Goal: Use online tool/utility: Utilize a website feature to perform a specific function

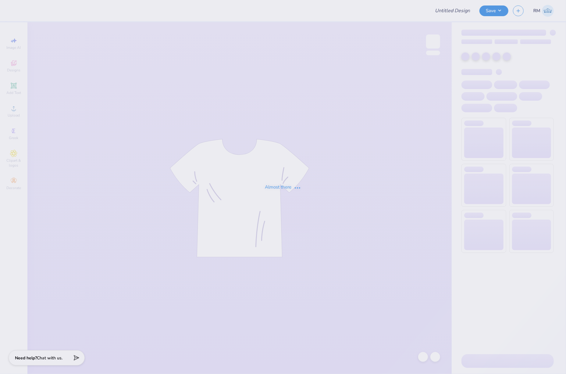
type input "Majestic Models sleek tees"
type input "50"
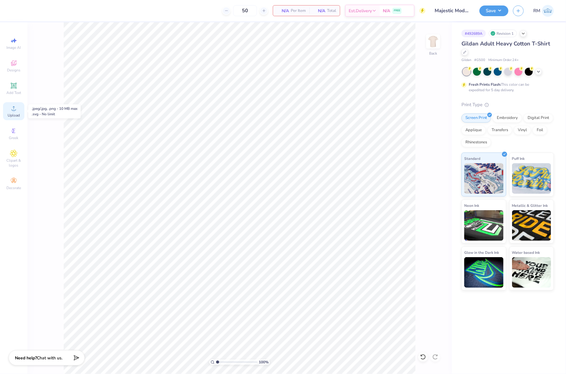
click at [16, 108] on icon at bounding box center [13, 108] width 7 height 7
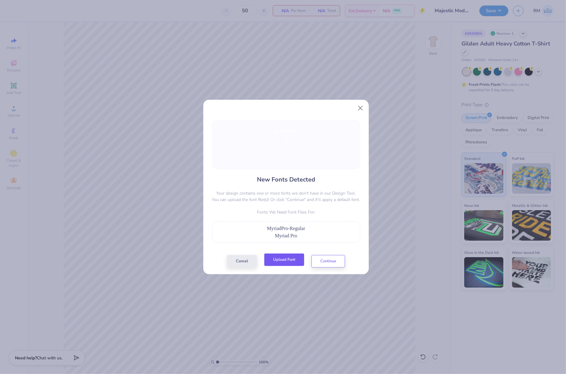
click at [295, 262] on button "Upload Font" at bounding box center [284, 259] width 40 height 13
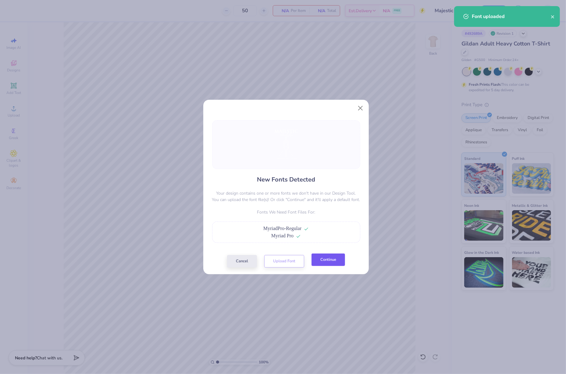
click at [340, 264] on button "Continue" at bounding box center [329, 259] width 34 height 13
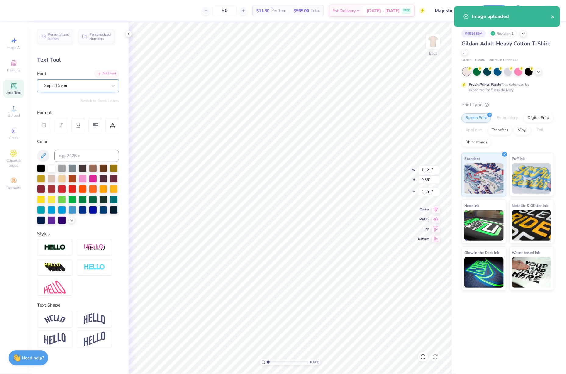
click at [95, 90] on div "Super Dream" at bounding box center [76, 85] width 64 height 9
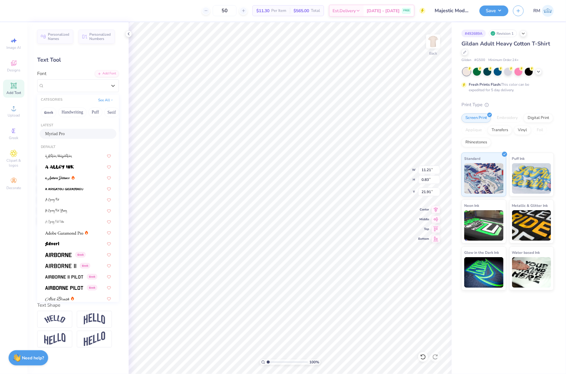
click at [81, 138] on div "Myriad Pro" at bounding box center [78, 134] width 77 height 10
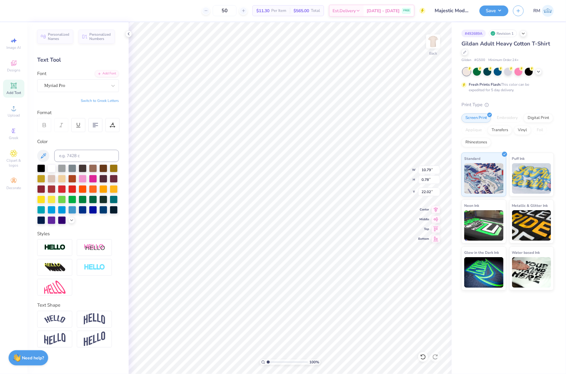
type input "10.79"
type input "0.78"
type input "22.02"
click at [437, 211] on icon at bounding box center [436, 208] width 9 height 7
type input "10.79"
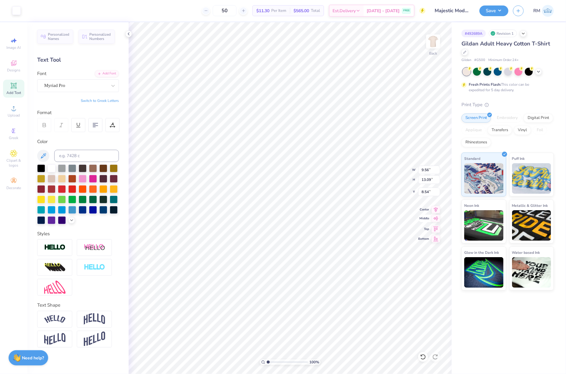
type input "0.78"
type input "22.02"
click at [437, 212] on icon at bounding box center [436, 208] width 9 height 7
type input "15.00"
type input "4.52"
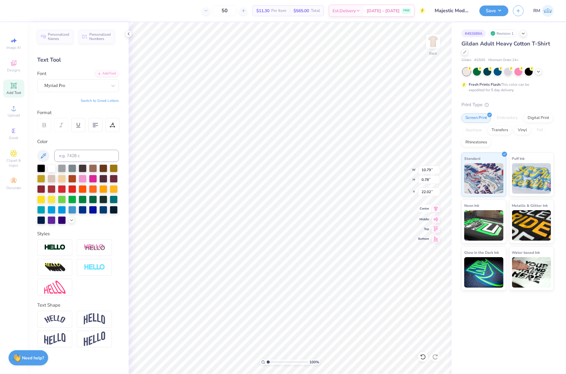
type input "3.74"
click at [438, 209] on icon at bounding box center [436, 208] width 9 height 7
click at [424, 166] on input "15.00" at bounding box center [429, 170] width 22 height 9
click at [429, 193] on input "3.74" at bounding box center [429, 192] width 22 height 9
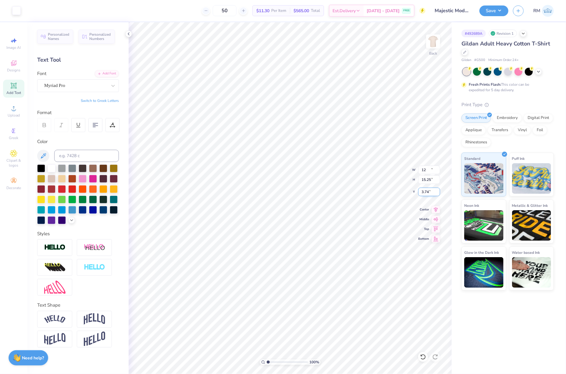
type input "12.00"
type input "15.25"
type input "5.65"
click at [430, 180] on input "15.25" at bounding box center [429, 179] width 22 height 9
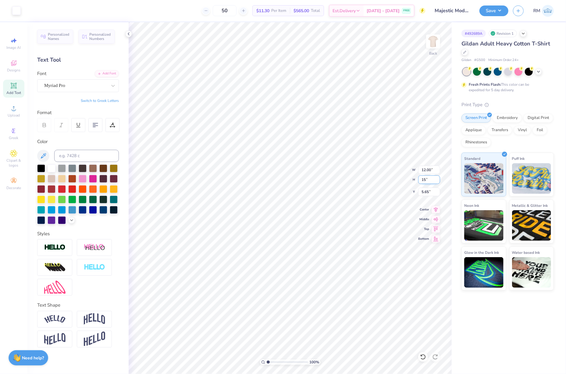
type input "15"
type input "11.81"
type input "15.00"
click at [428, 194] on input "5.77" at bounding box center [429, 192] width 22 height 9
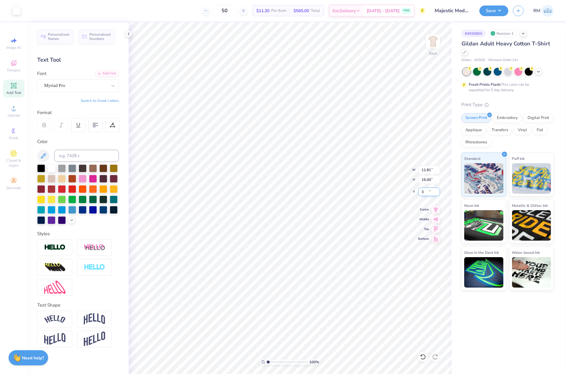
type input "3.00"
click at [41, 167] on div at bounding box center [41, 168] width 8 height 8
type input "19.80"
click at [41, 168] on div at bounding box center [41, 168] width 8 height 8
click at [17, 12] on div at bounding box center [16, 10] width 9 height 9
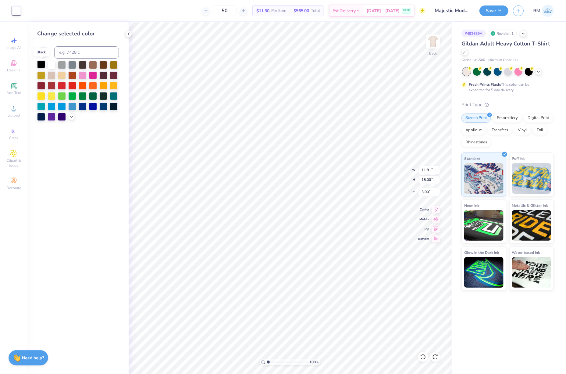
click at [40, 65] on div at bounding box center [41, 64] width 8 height 8
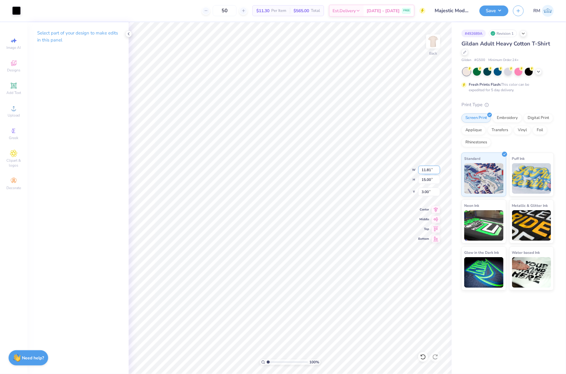
click at [427, 167] on input "11.81" at bounding box center [429, 170] width 22 height 9
type input "11.00"
type input "13.97"
click at [425, 193] on input "3.51" at bounding box center [429, 192] width 22 height 9
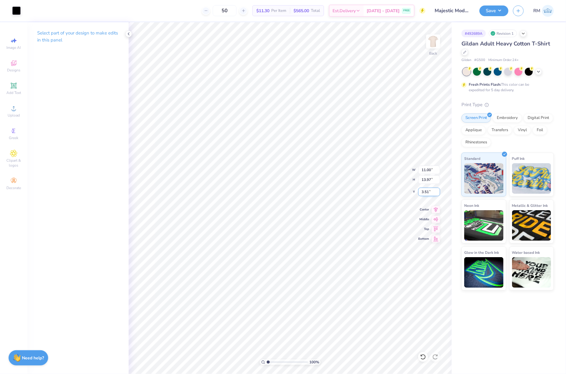
click at [425, 193] on input "3.51" at bounding box center [429, 192] width 22 height 9
type input "3.00"
click at [491, 12] on button "Save" at bounding box center [494, 10] width 29 height 11
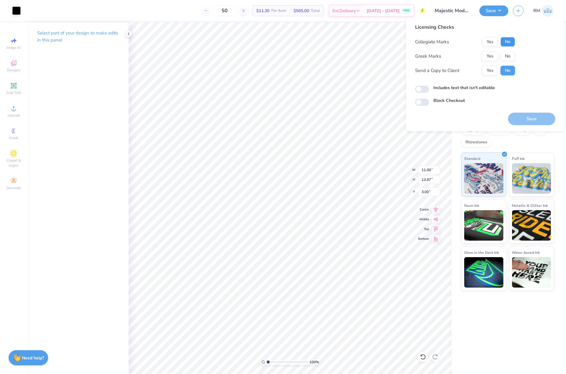
click at [511, 38] on button "No" at bounding box center [508, 42] width 15 height 10
click at [511, 54] on button "No" at bounding box center [508, 56] width 15 height 10
click at [493, 67] on button "Yes" at bounding box center [490, 71] width 16 height 10
click at [541, 121] on button "Save" at bounding box center [531, 119] width 47 height 13
